Goal: Book appointment/travel/reservation

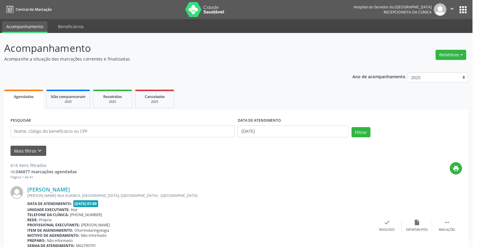
select select "7"
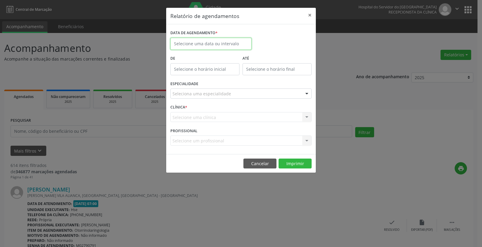
drag, startPoint x: 183, startPoint y: 40, endPoint x: 191, endPoint y: 44, distance: 8.7
click at [183, 40] on input "text" at bounding box center [210, 44] width 81 height 12
click at [186, 43] on input "text" at bounding box center [210, 44] width 81 height 12
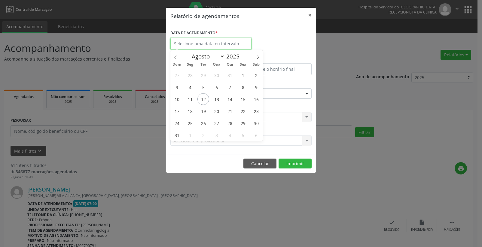
click at [191, 42] on input "text" at bounding box center [210, 44] width 81 height 12
click at [205, 101] on span "12" at bounding box center [203, 99] width 12 height 12
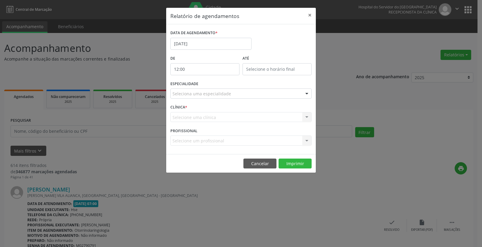
click at [197, 68] on input "12:00" at bounding box center [204, 69] width 69 height 12
click at [214, 86] on span at bounding box center [213, 85] width 4 height 6
type input "11:00"
type input "11"
click at [214, 86] on span at bounding box center [213, 85] width 4 height 6
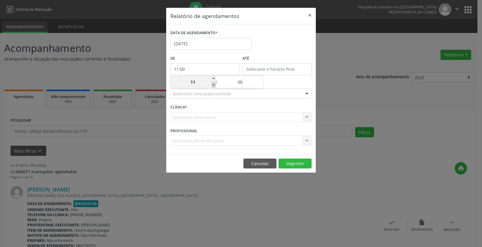
type input "10:00"
type input "10"
click at [214, 86] on span at bounding box center [213, 85] width 4 height 6
type input "09:00"
type input "09"
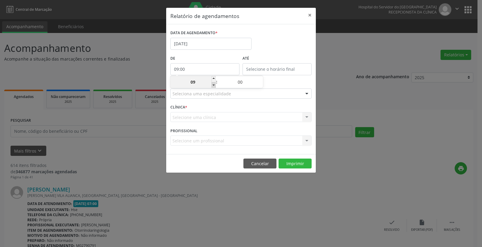
click at [214, 86] on span at bounding box center [213, 85] width 4 height 6
type input "08:00"
type input "08"
click at [214, 86] on span at bounding box center [213, 85] width 4 height 6
type input "07:00"
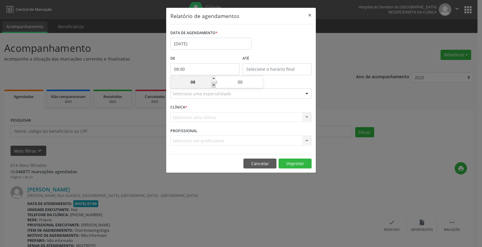
type input "07"
click at [214, 86] on span at bounding box center [213, 85] width 4 height 6
type input "06:00"
type input "06"
click at [214, 76] on span at bounding box center [213, 79] width 4 height 6
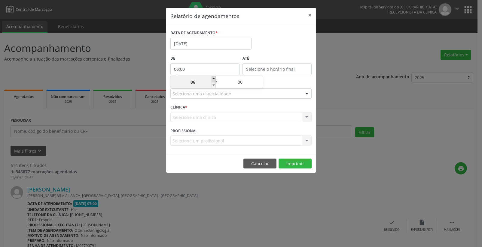
type input "07:00"
type input "07"
click at [263, 68] on input "12:00" at bounding box center [276, 69] width 69 height 12
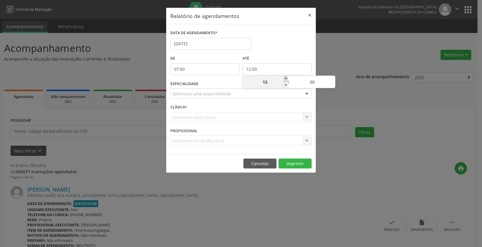
click at [284, 78] on span at bounding box center [286, 79] width 4 height 6
type input "13:00"
type input "13"
click at [284, 78] on span at bounding box center [286, 79] width 4 height 6
type input "14:00"
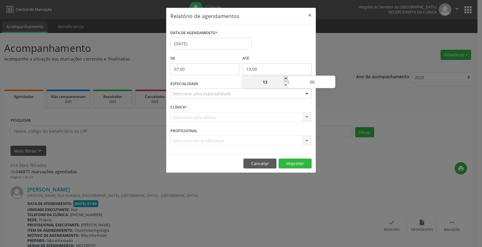
type input "14"
click at [284, 78] on span at bounding box center [286, 79] width 4 height 6
type input "15:00"
type input "15"
click at [284, 78] on span at bounding box center [286, 79] width 4 height 6
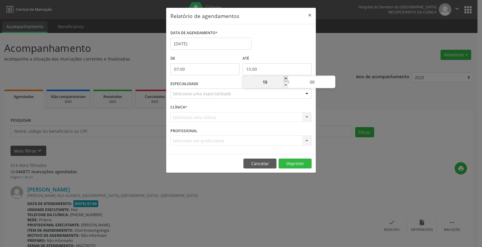
type input "16:00"
type input "16"
click at [284, 78] on span at bounding box center [286, 79] width 4 height 6
type input "17:00"
type input "17"
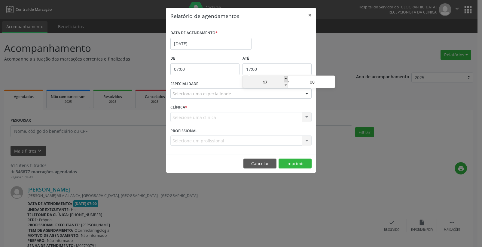
click at [284, 78] on span at bounding box center [286, 79] width 4 height 6
type input "18:00"
type input "18"
click at [284, 78] on span at bounding box center [286, 79] width 4 height 6
type input "19:00"
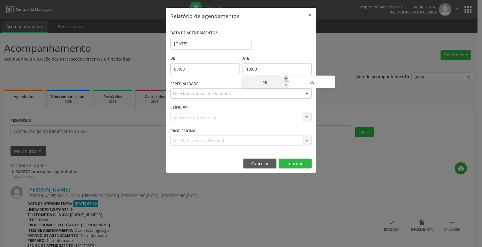
type input "19"
click at [284, 78] on span at bounding box center [286, 79] width 4 height 6
type input "20:00"
type input "20"
click at [284, 78] on span at bounding box center [286, 79] width 4 height 6
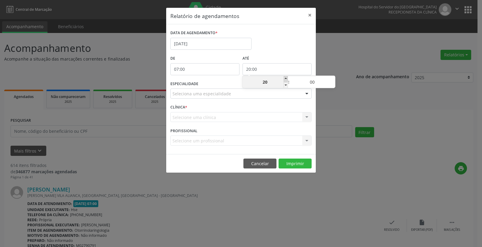
type input "21:00"
type input "21"
click at [305, 96] on div at bounding box center [306, 94] width 9 height 10
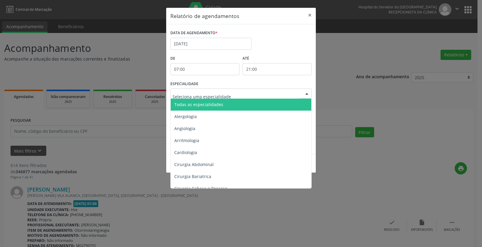
click at [288, 103] on span "Todas as especialidades" at bounding box center [241, 105] width 141 height 12
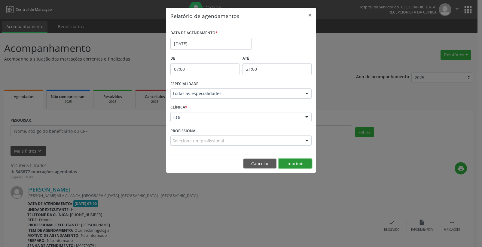
click at [294, 162] on button "Imprimir" at bounding box center [294, 164] width 33 height 10
